Goal: Task Accomplishment & Management: Complete application form

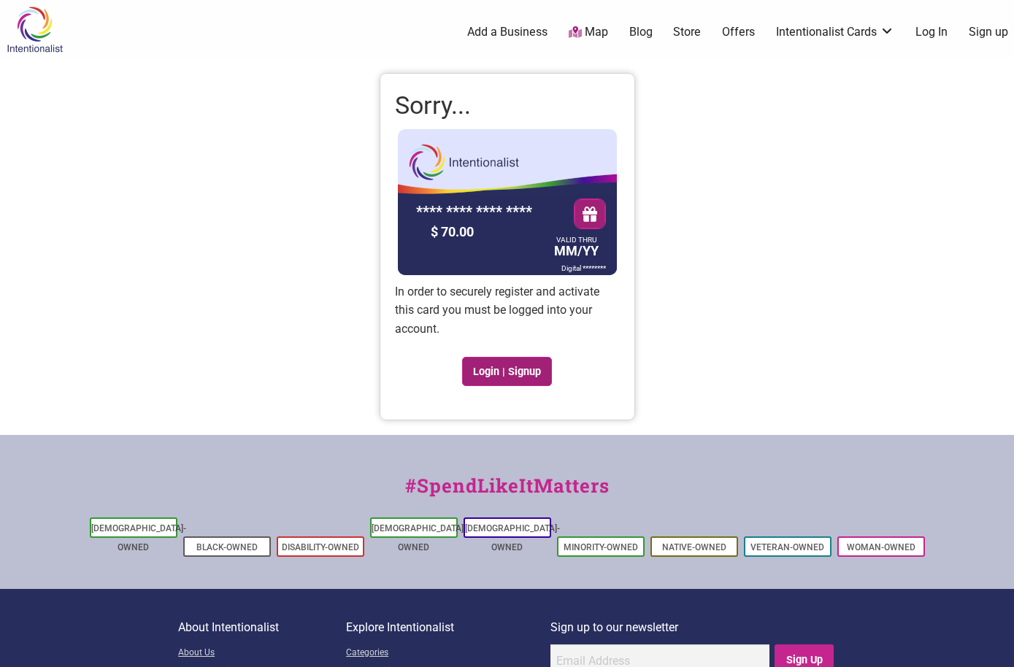
click at [483, 369] on link "Login | Signup" at bounding box center [507, 371] width 91 height 29
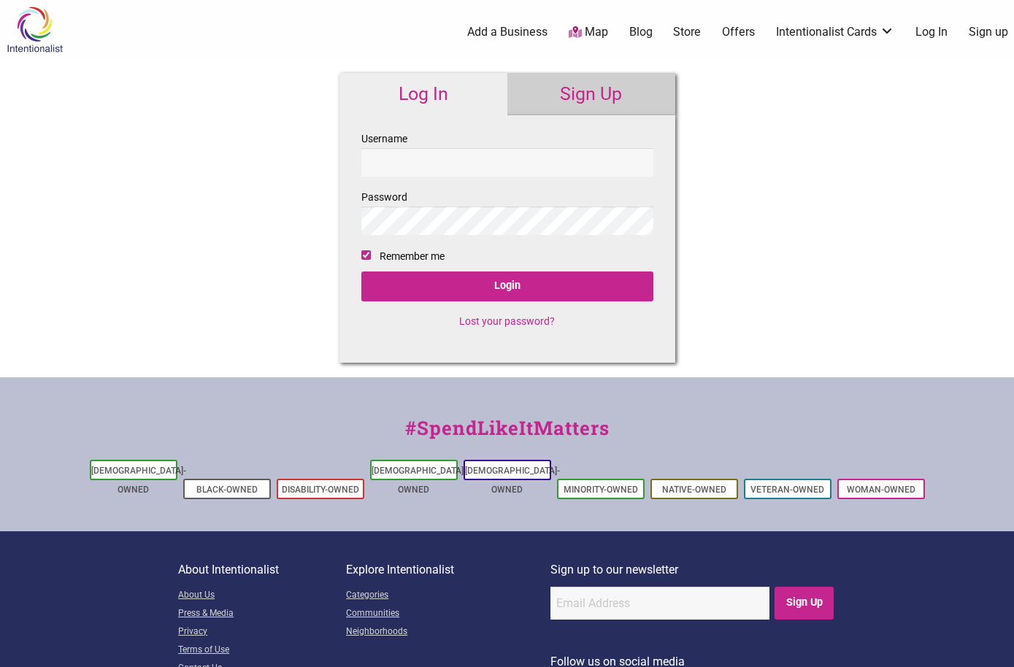
checkbox input "true"
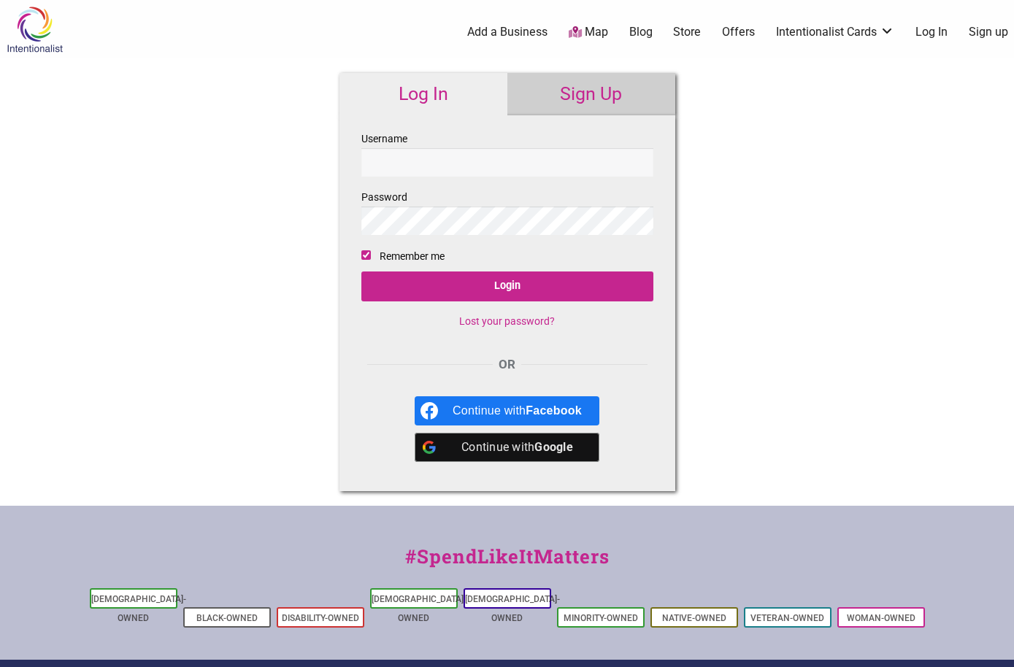
click at [466, 166] on input "Username" at bounding box center [507, 162] width 292 height 28
click at [561, 448] on b "Google" at bounding box center [553, 447] width 39 height 14
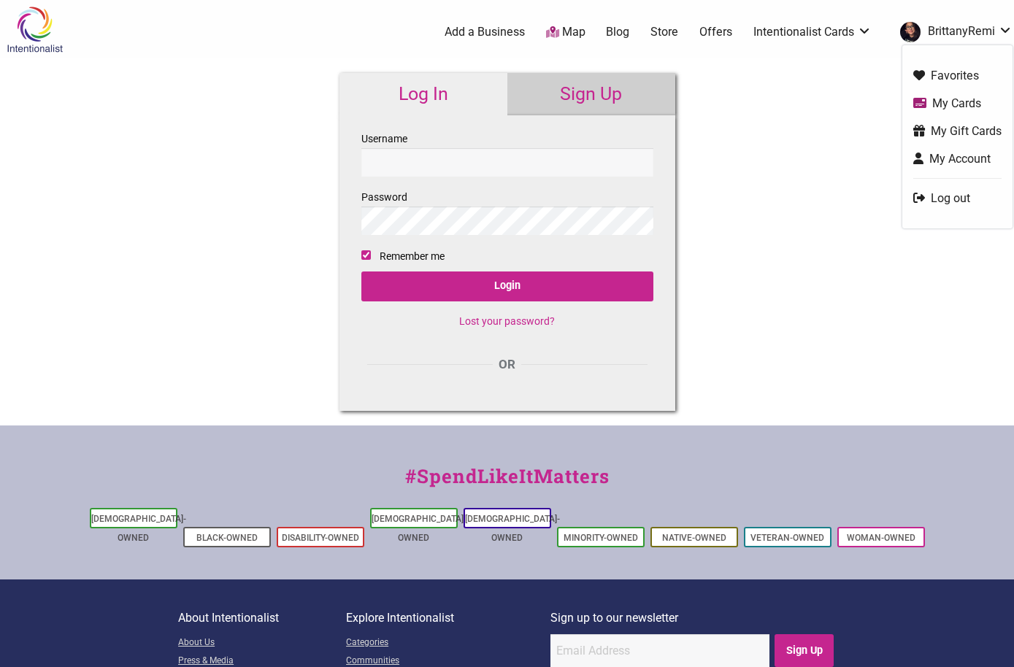
click at [945, 105] on link "My Cards" at bounding box center [957, 103] width 88 height 17
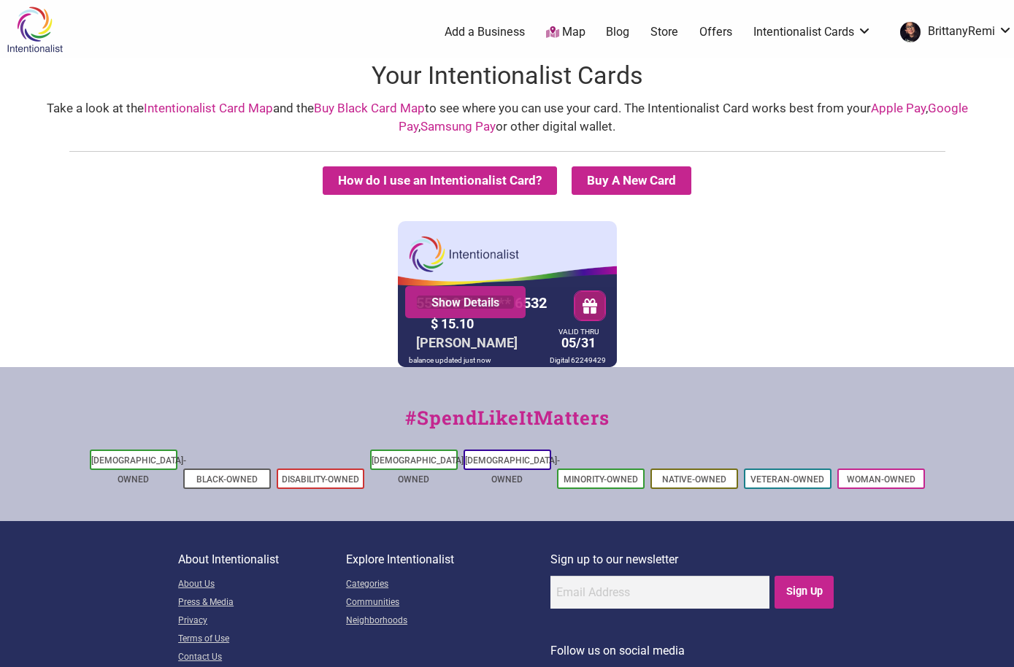
click at [458, 299] on link "Show Details" at bounding box center [465, 302] width 99 height 15
click at [199, 294] on div "5530 01** **** 6532 Show Details $ 15.10 BRITTANY REMILLARD VALID THRU 05/31 ba…" at bounding box center [507, 294] width 1007 height 146
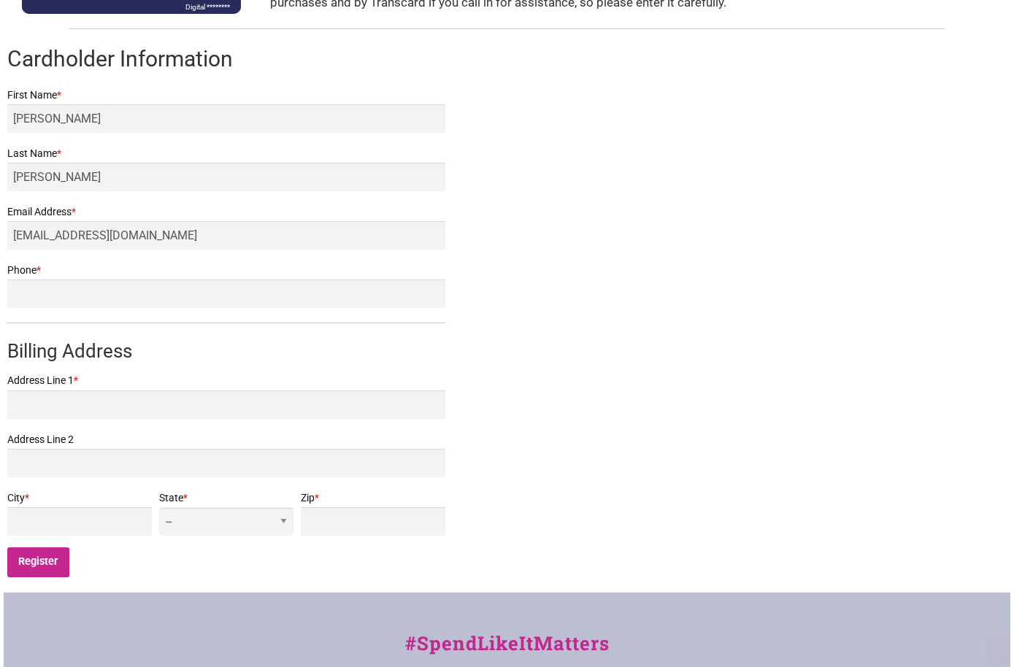
scroll to position [255, 0]
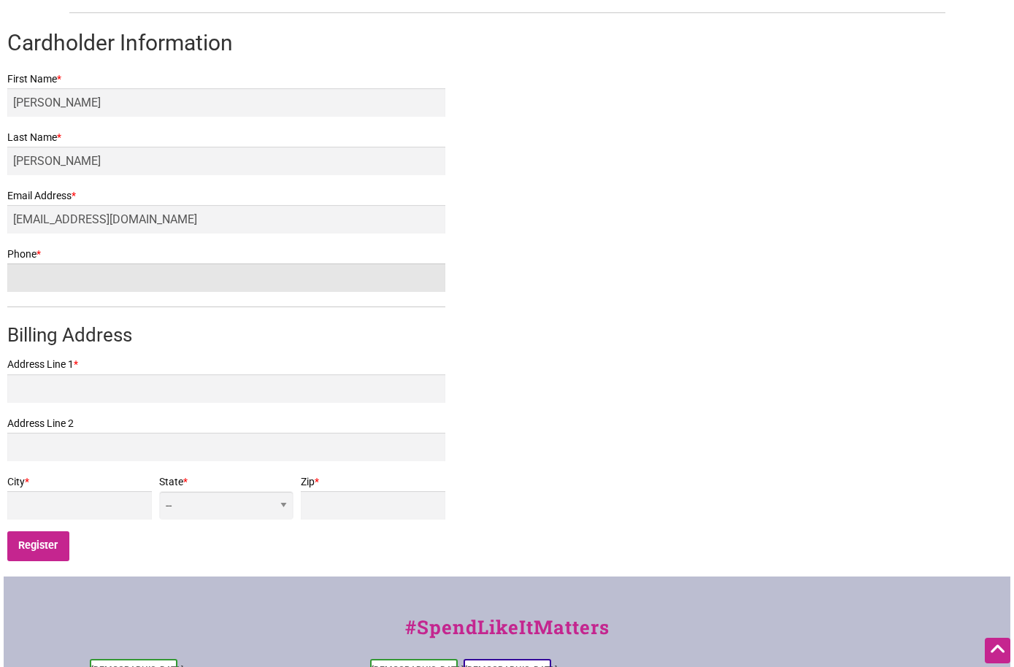
click at [322, 277] on input "Phone *" at bounding box center [226, 277] width 438 height 28
type input "7196408871"
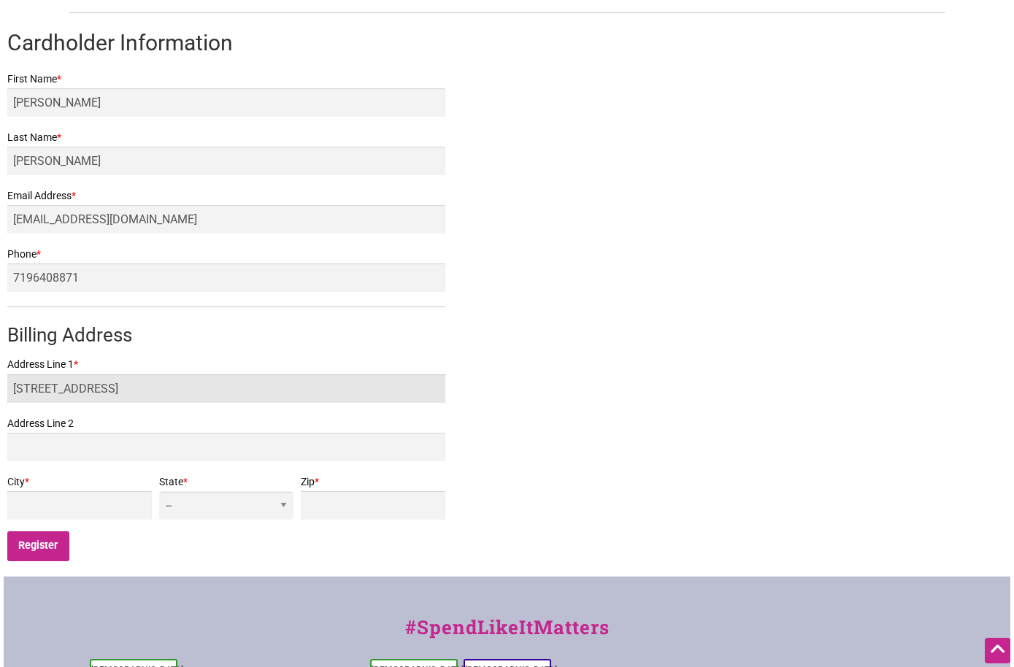
type input "15442 38th Terrace S."
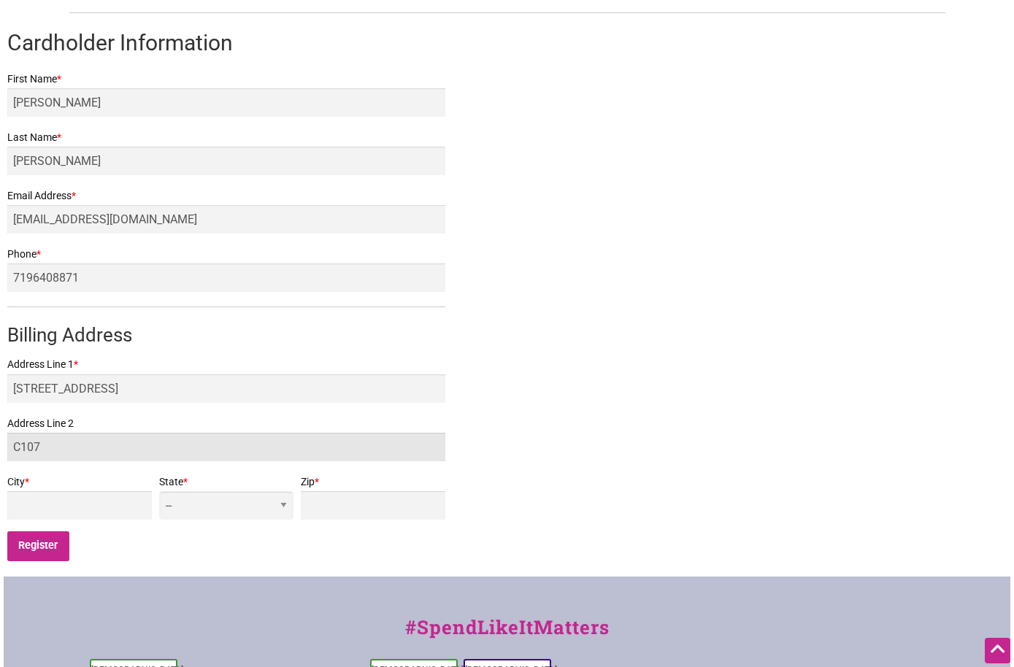
type input "C107"
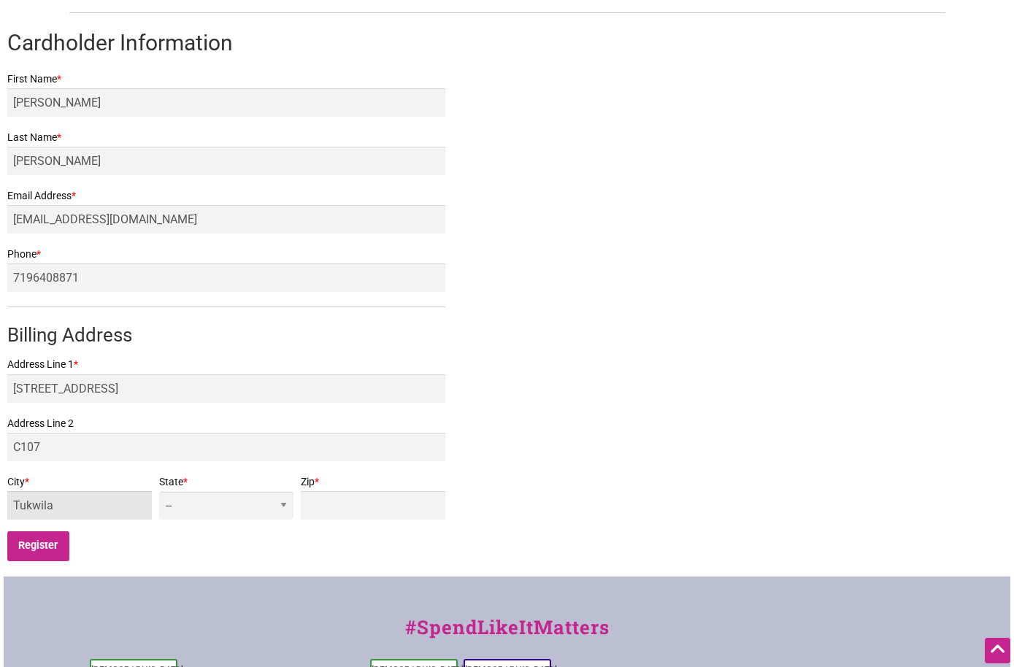
type input "Tukwila"
click at [278, 515] on select "-- AL AK AZ AR CA CO CT DE DC FL GA HI ID IL IN IA KS KY LA ME MD MA MI MN MS M…" at bounding box center [226, 505] width 134 height 28
select select "WA"
click at [338, 509] on input "Zip *" at bounding box center [373, 505] width 145 height 28
type input "98188"
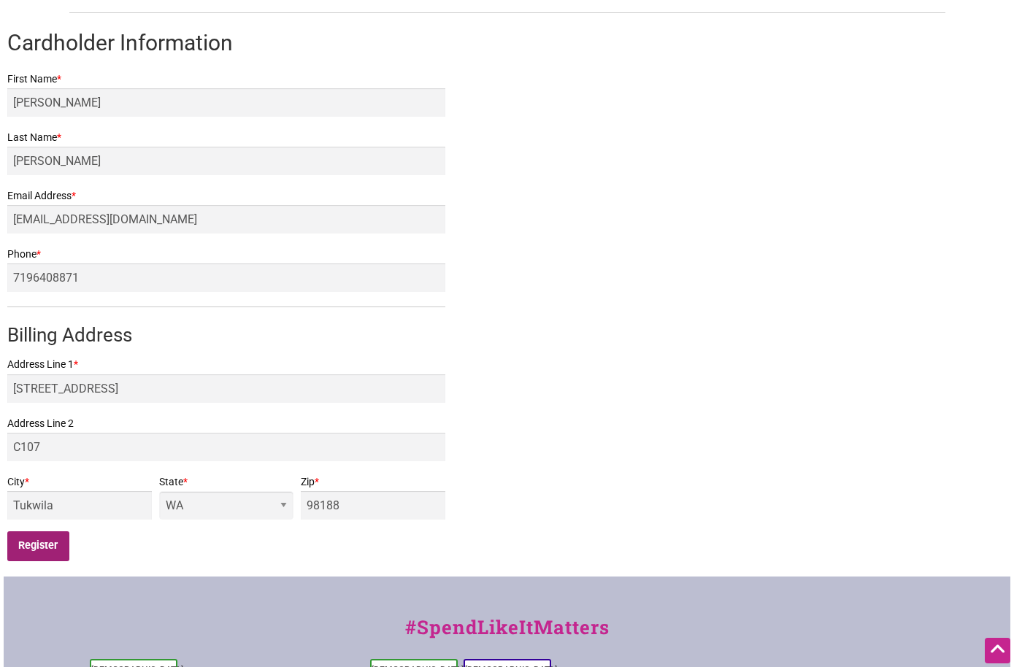
click at [28, 546] on input "Register" at bounding box center [38, 546] width 62 height 30
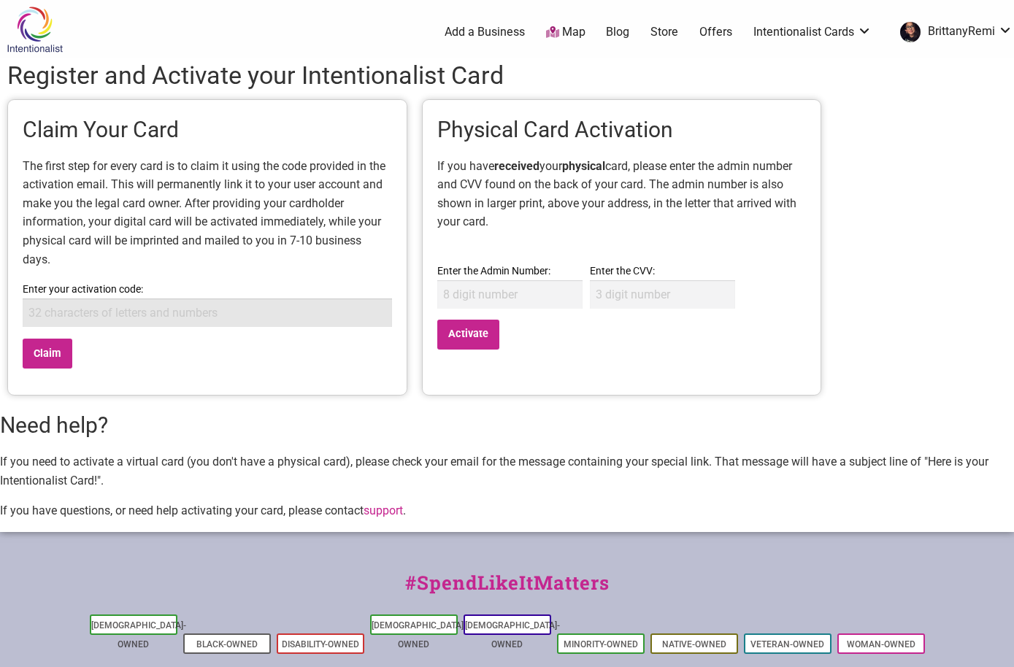
paste input "7d3d07339e6e6324fc2b27704bb48c2e"
type input "7d3d07339e6e6324fc2b27704bb48c2e"
click at [52, 354] on input "Claim" at bounding box center [48, 354] width 50 height 30
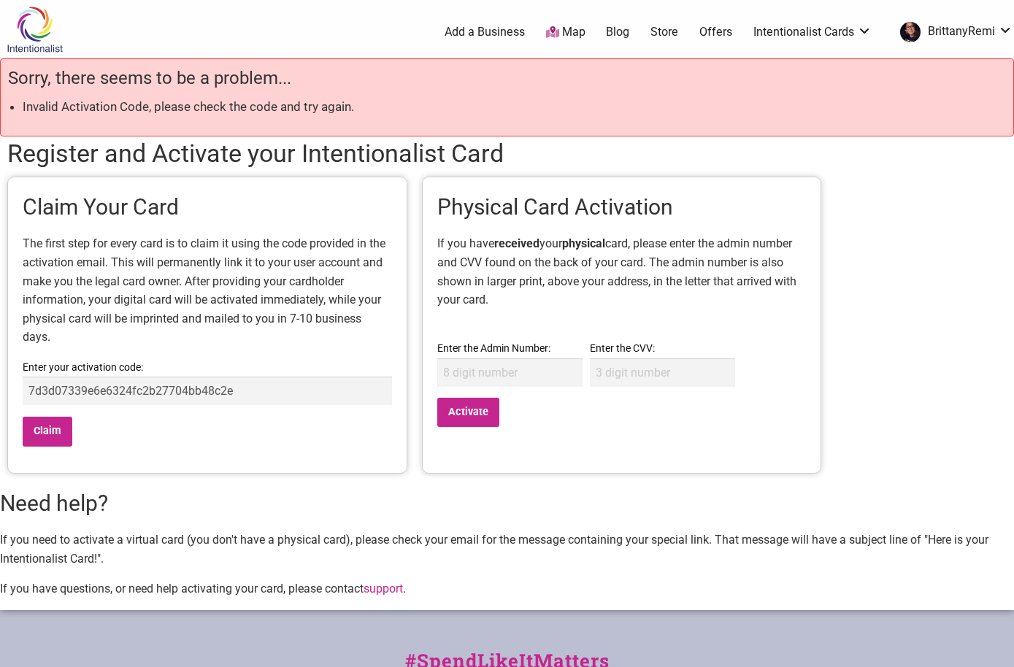
click at [264, 389] on input "7d3d07339e6e6324fc2b27704bb48c2e" at bounding box center [207, 391] width 369 height 28
click at [544, 373] on input "Enter the Admin Number:" at bounding box center [509, 372] width 145 height 28
click at [653, 373] on input "Enter the CVV:" at bounding box center [662, 372] width 145 height 28
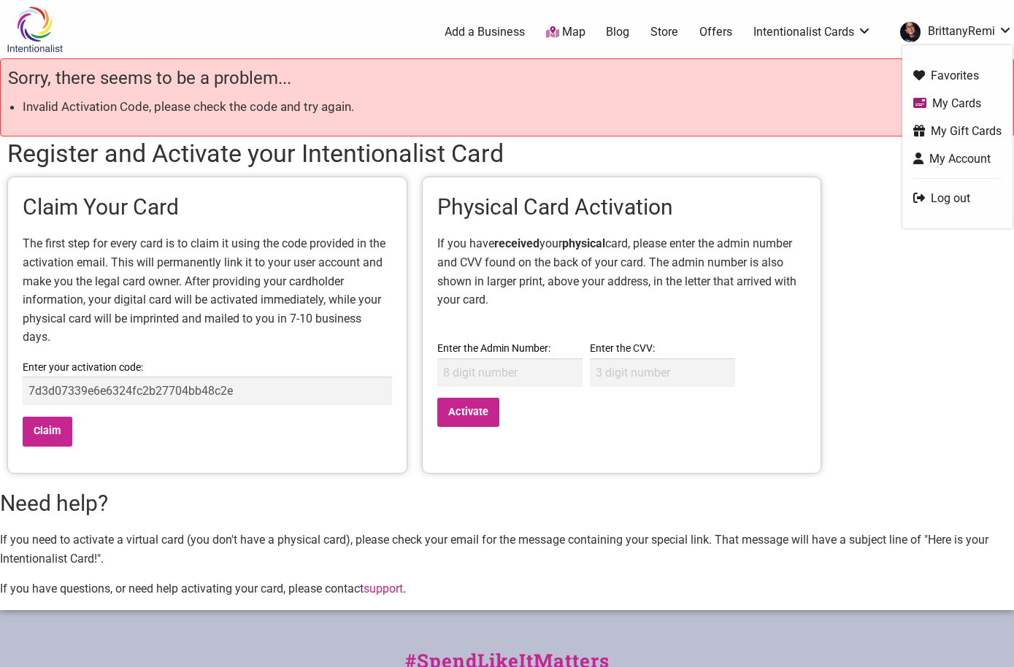
click at [944, 97] on link "My Cards" at bounding box center [957, 103] width 88 height 17
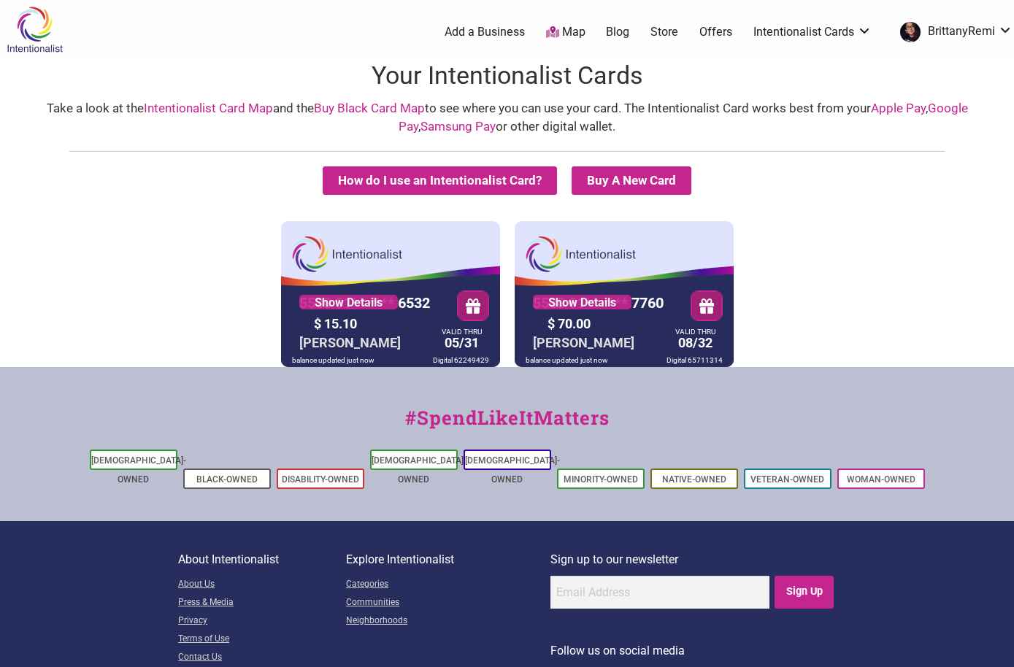
click at [214, 207] on div "How do I use an Intentionalist Card? Buy A New Card Intentionalist Card Buy Bla…" at bounding box center [507, 251] width 1014 height 231
click at [338, 300] on link "Show Details" at bounding box center [348, 302] width 99 height 15
click at [352, 299] on link "Show Details" at bounding box center [348, 302] width 99 height 15
click at [764, 212] on div "How do I use an Intentionalist Card? Buy A New Card Intentionalist Card Buy Bla…" at bounding box center [507, 251] width 1014 height 231
click at [666, 32] on link "Store" at bounding box center [664, 32] width 28 height 16
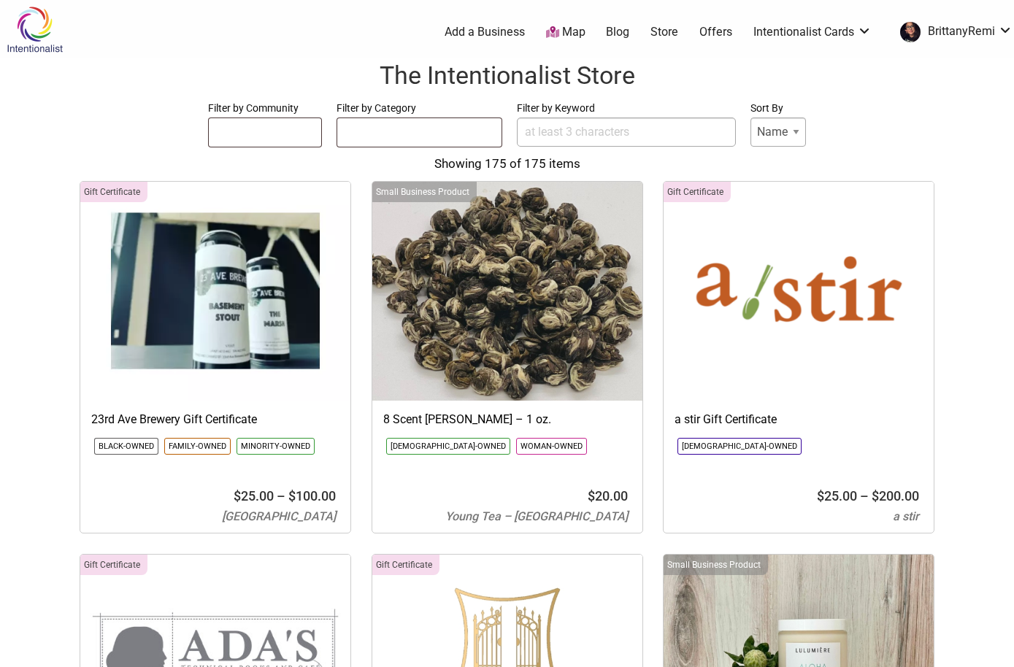
select select
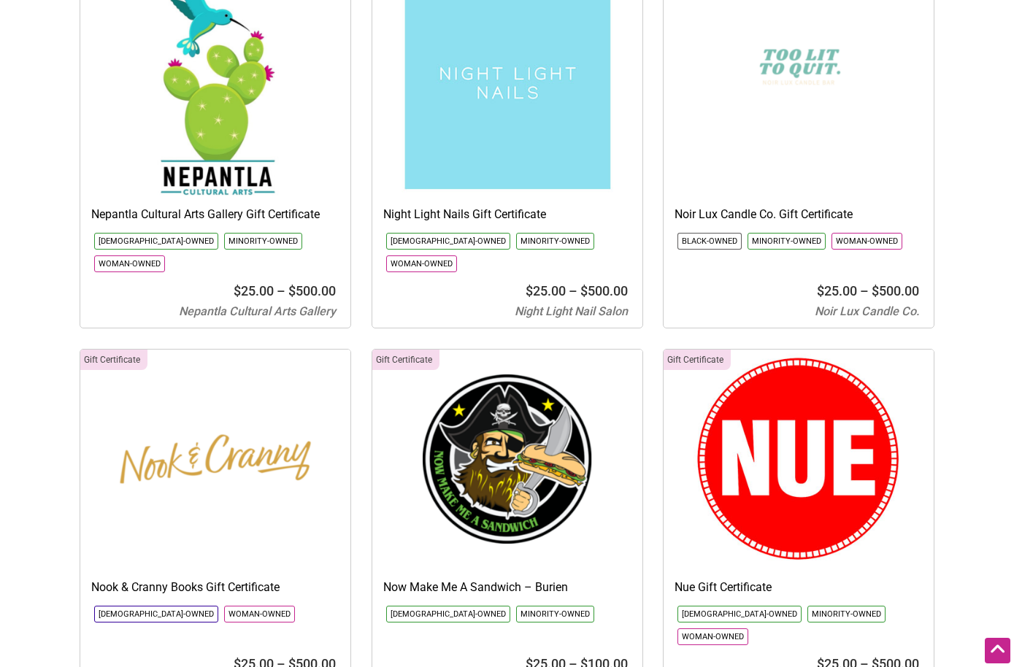
scroll to position [12737, 0]
